Goal: Find specific page/section: Find specific page/section

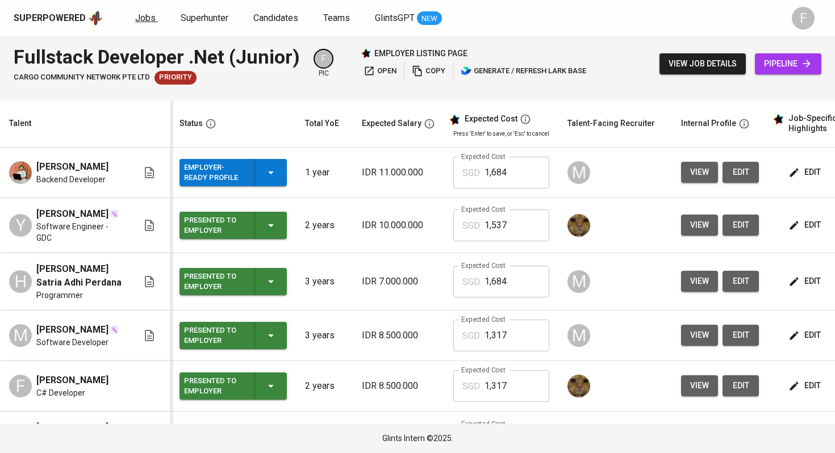
click at [144, 16] on span "Jobs" at bounding box center [145, 17] width 20 height 11
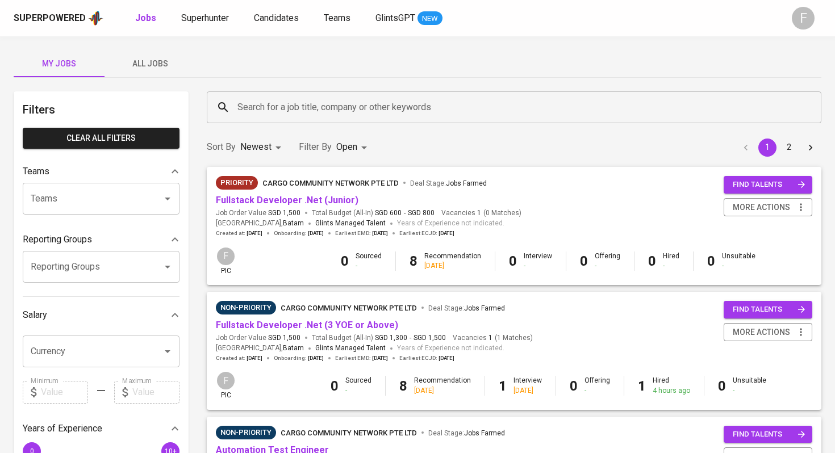
click at [815, 150] on icon "Go to next page" at bounding box center [809, 147] width 11 height 11
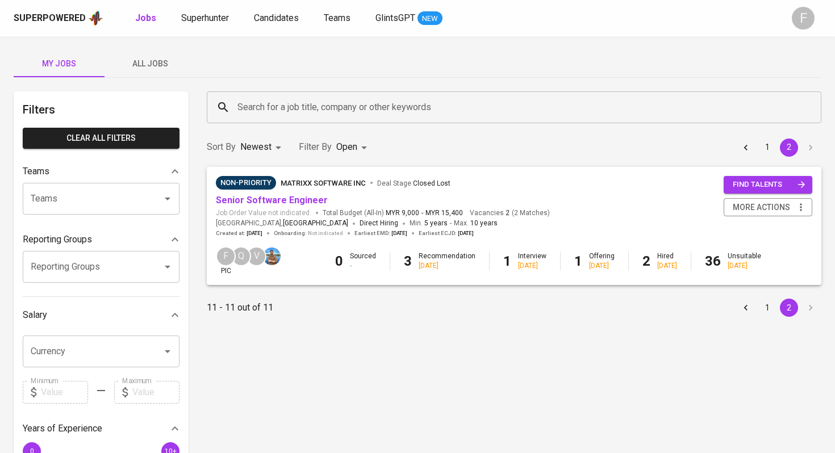
click at [749, 145] on icon "Go to previous page" at bounding box center [745, 147] width 11 height 11
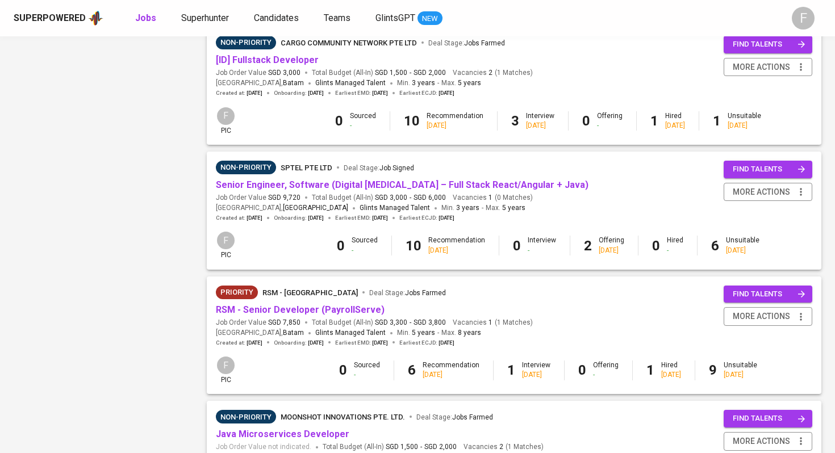
scroll to position [1036, 0]
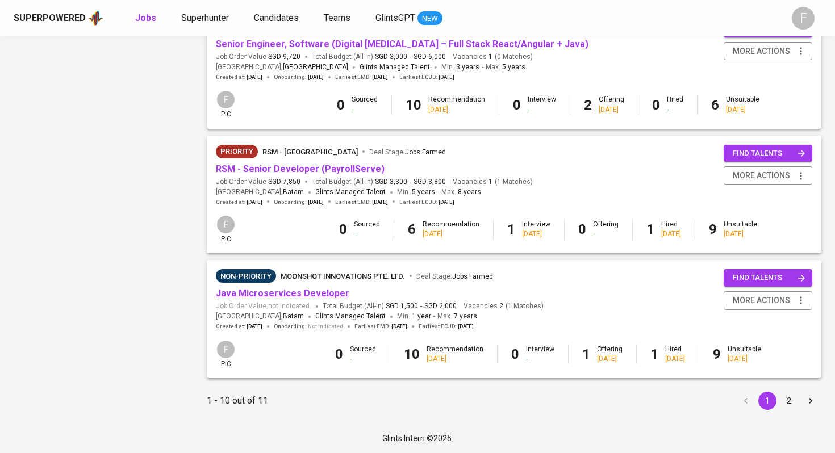
click at [307, 295] on link "Java Microservices Developer" at bounding box center [282, 293] width 133 height 11
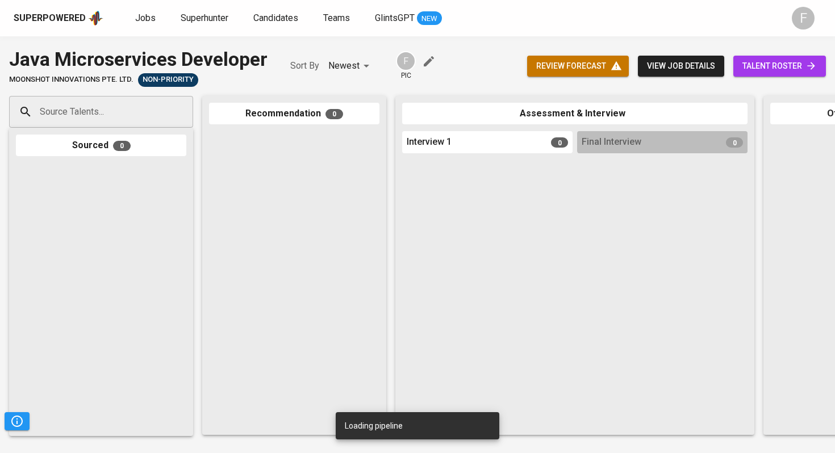
click at [779, 68] on span "talent roster" at bounding box center [779, 66] width 74 height 14
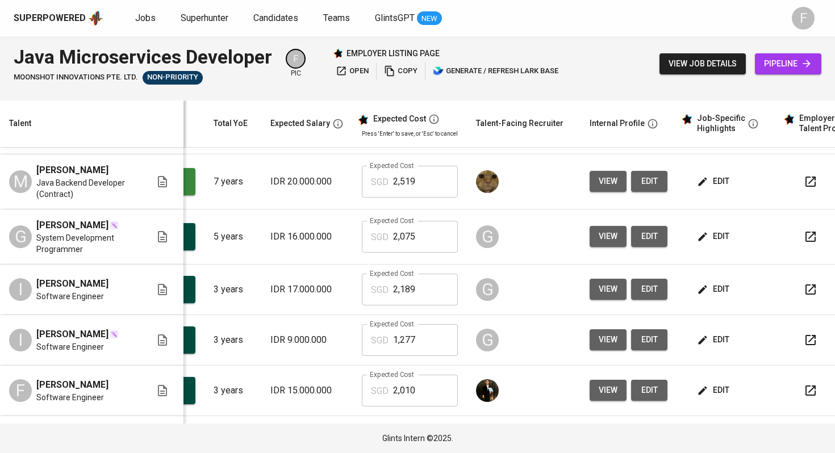
scroll to position [0, 137]
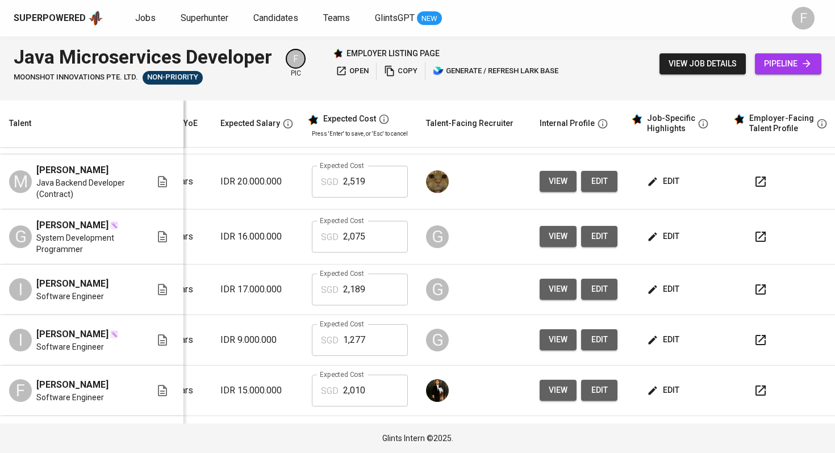
click at [755, 295] on icon "button" at bounding box center [760, 289] width 10 height 10
